Goal: Book appointment/travel/reservation: Book appointment/travel/reservation

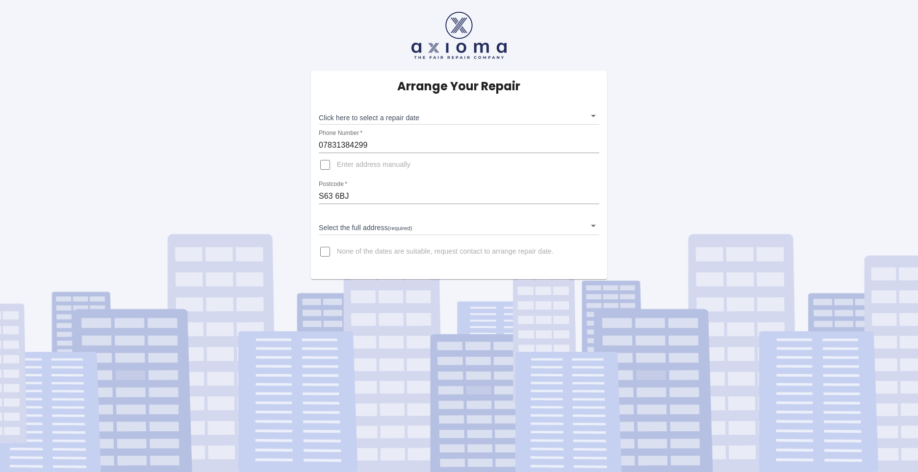
click at [593, 119] on body "Arrange Your Repair Click here to select a repair date ​ Phone Number   * 07831…" at bounding box center [459, 236] width 918 height 472
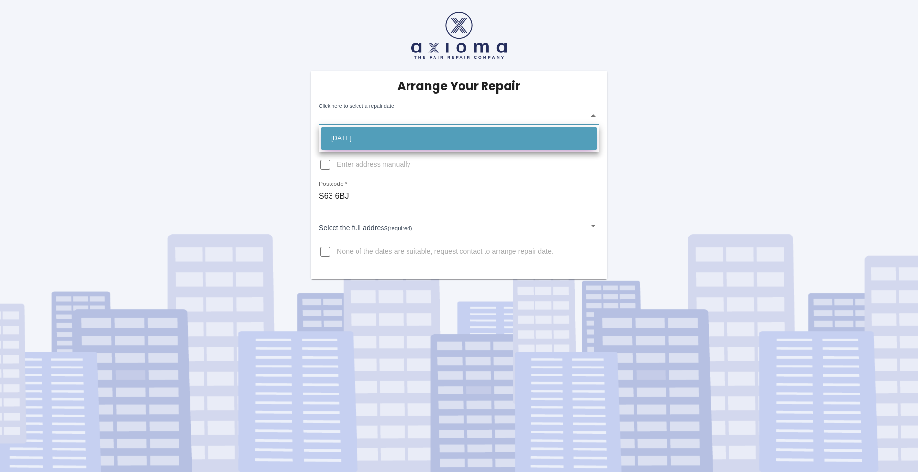
click at [361, 134] on li "[DATE]" at bounding box center [459, 138] width 276 height 23
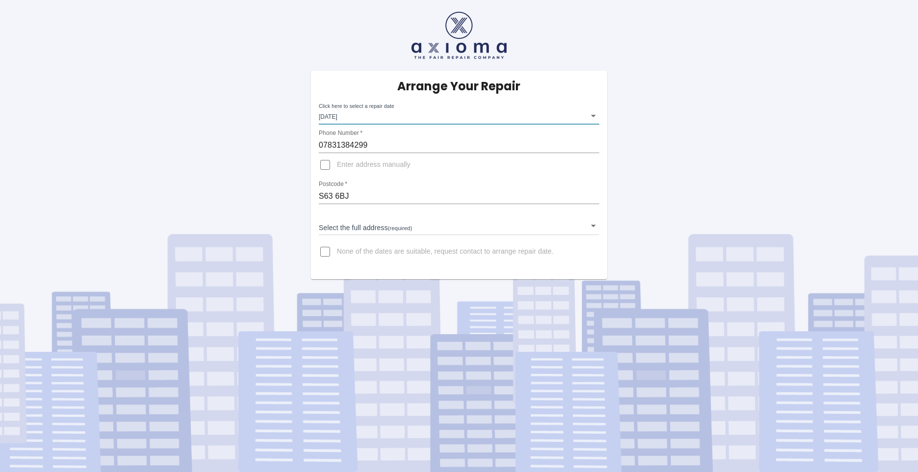
type input "[DATE]T00:00:00.000Z"
click at [326, 167] on input "Enter address manually" at bounding box center [325, 165] width 24 height 24
checkbox input "true"
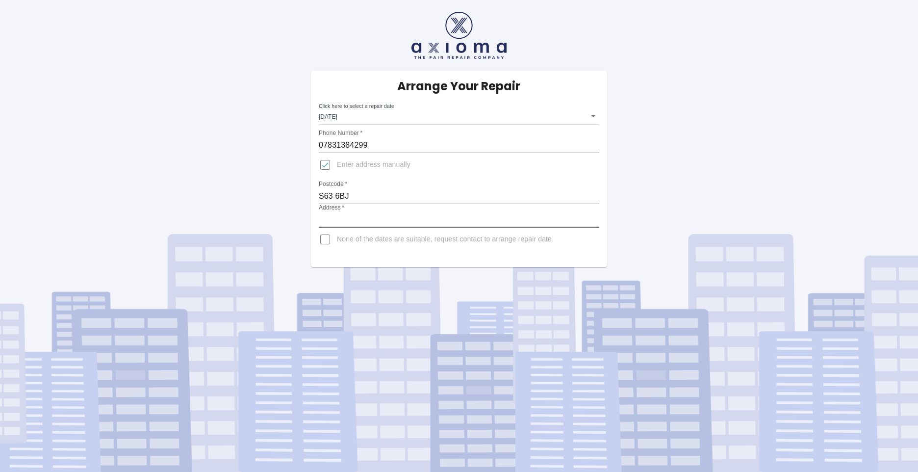
click at [369, 216] on input "Address   *" at bounding box center [459, 220] width 281 height 16
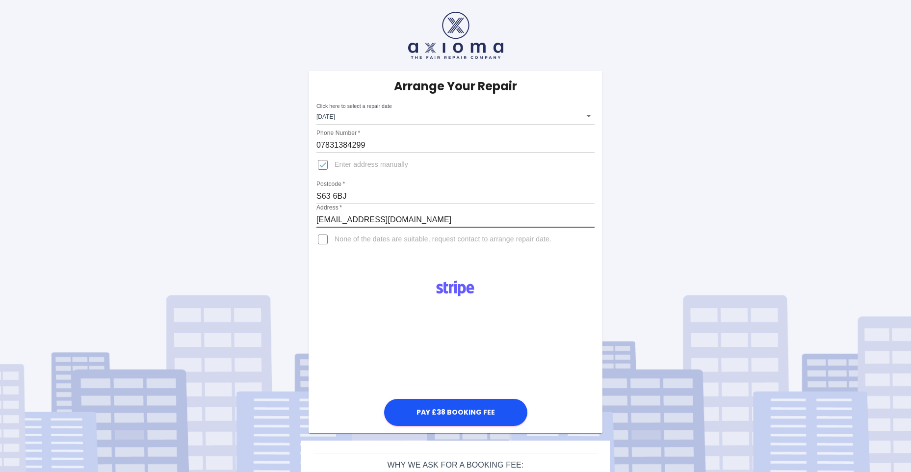
type input "[EMAIL_ADDRESS][DOMAIN_NAME]"
click at [321, 241] on input "None of the dates are suitable, request contact to arrange repair date." at bounding box center [323, 240] width 24 height 24
checkbox input "true"
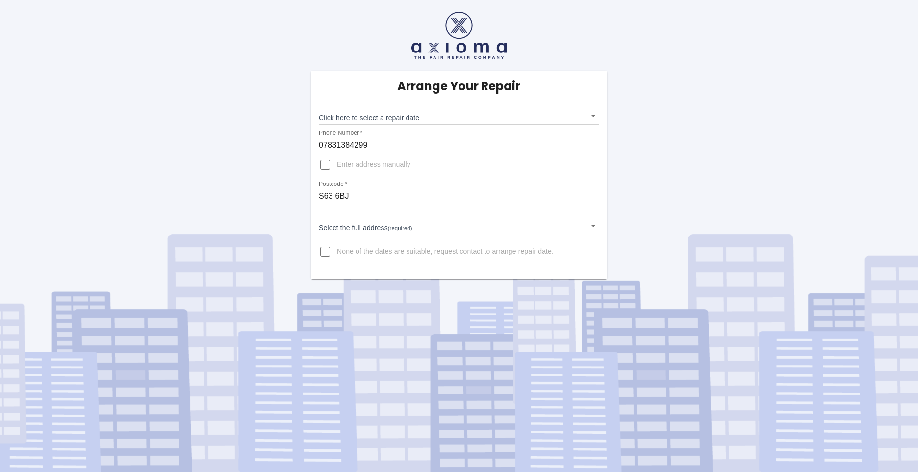
click at [594, 114] on body "Arrange Your Repair Click here to select a repair date ​ Phone Number   * 07831…" at bounding box center [459, 236] width 918 height 472
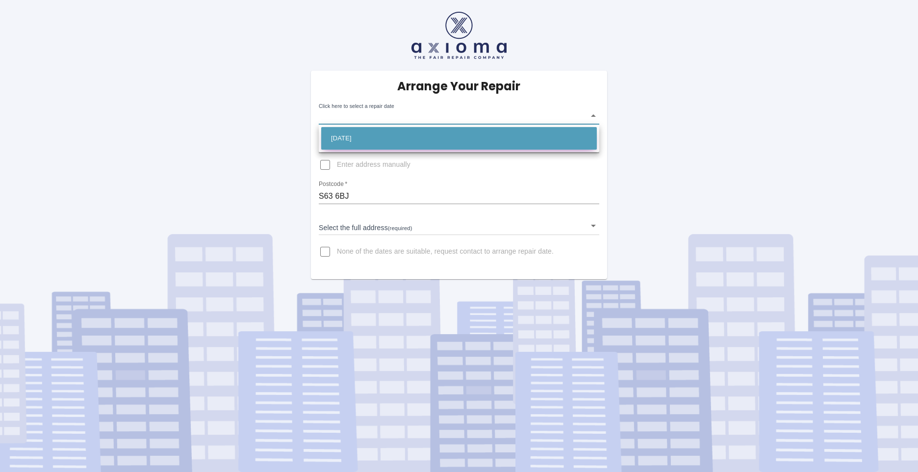
click at [372, 135] on li "[DATE]" at bounding box center [459, 138] width 276 height 23
type input "[DATE]T00:00:00.000Z"
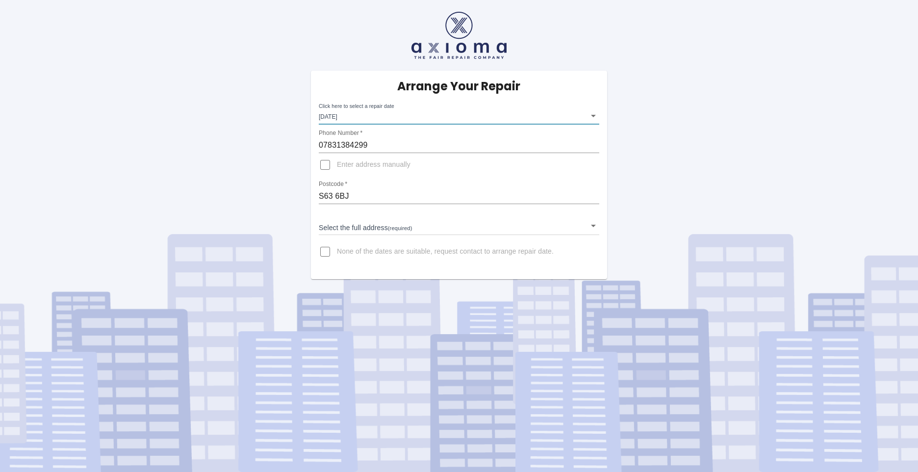
click at [325, 163] on input "Enter address manually" at bounding box center [325, 165] width 24 height 24
checkbox input "true"
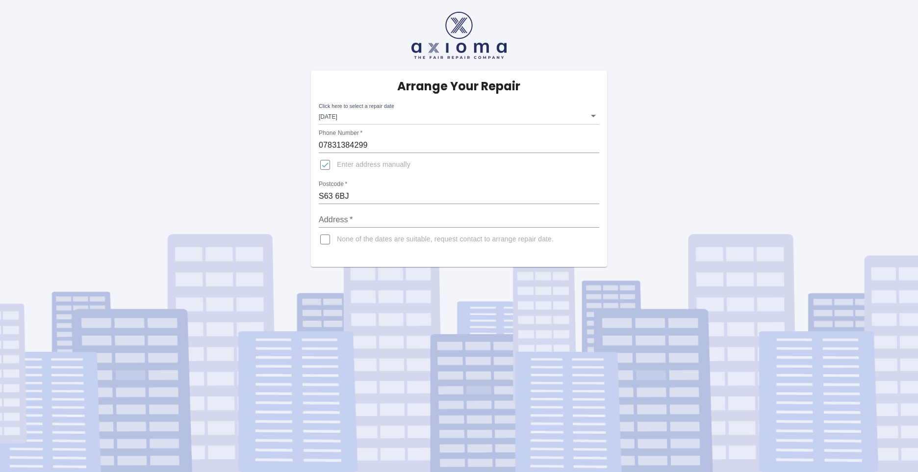
click at [359, 220] on input "Address   *" at bounding box center [459, 220] width 281 height 16
type input "[EMAIL_ADDRESS][DOMAIN_NAME]"
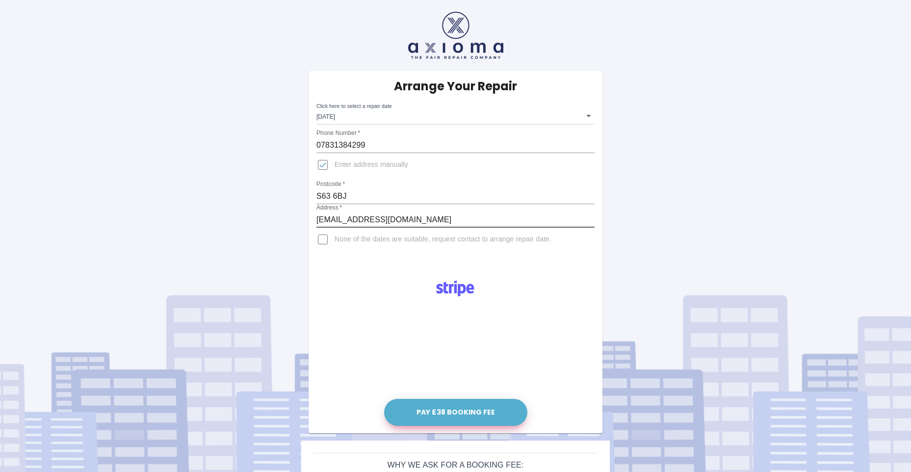
click at [467, 412] on button "Pay £38 Booking Fee" at bounding box center [455, 412] width 143 height 27
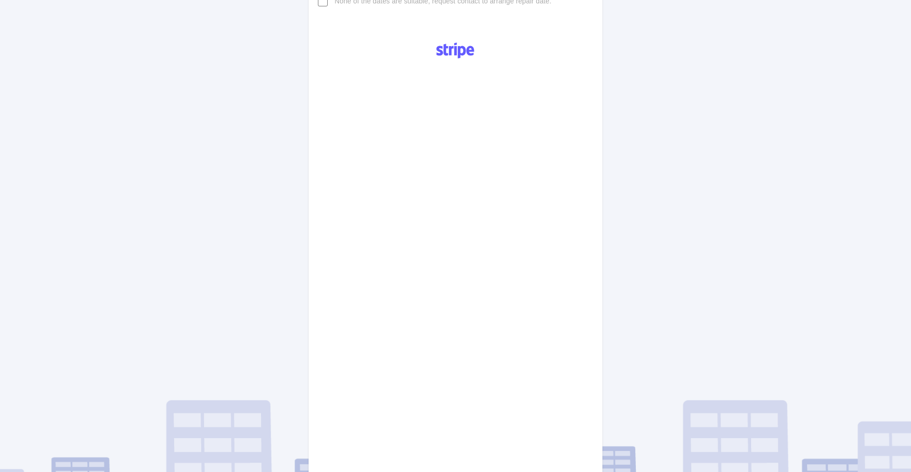
scroll to position [287, 0]
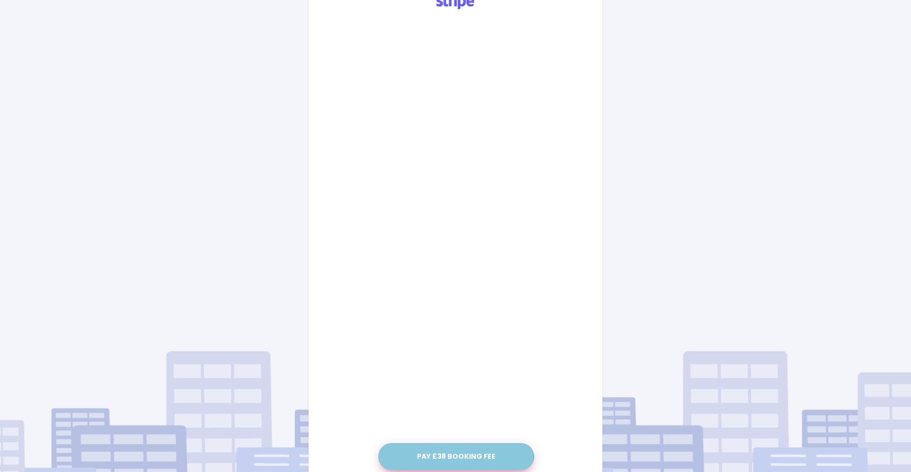
click at [459, 453] on button "Pay £38 Booking Fee" at bounding box center [456, 456] width 156 height 27
